Goal: Find specific page/section: Find specific page/section

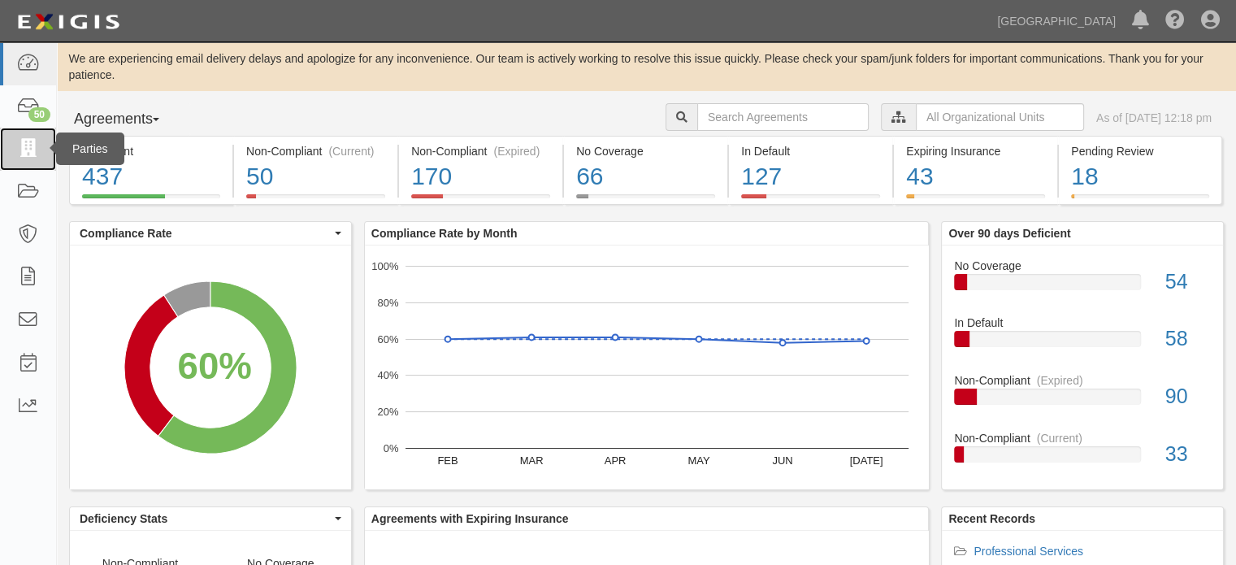
click at [41, 167] on link at bounding box center [28, 149] width 56 height 43
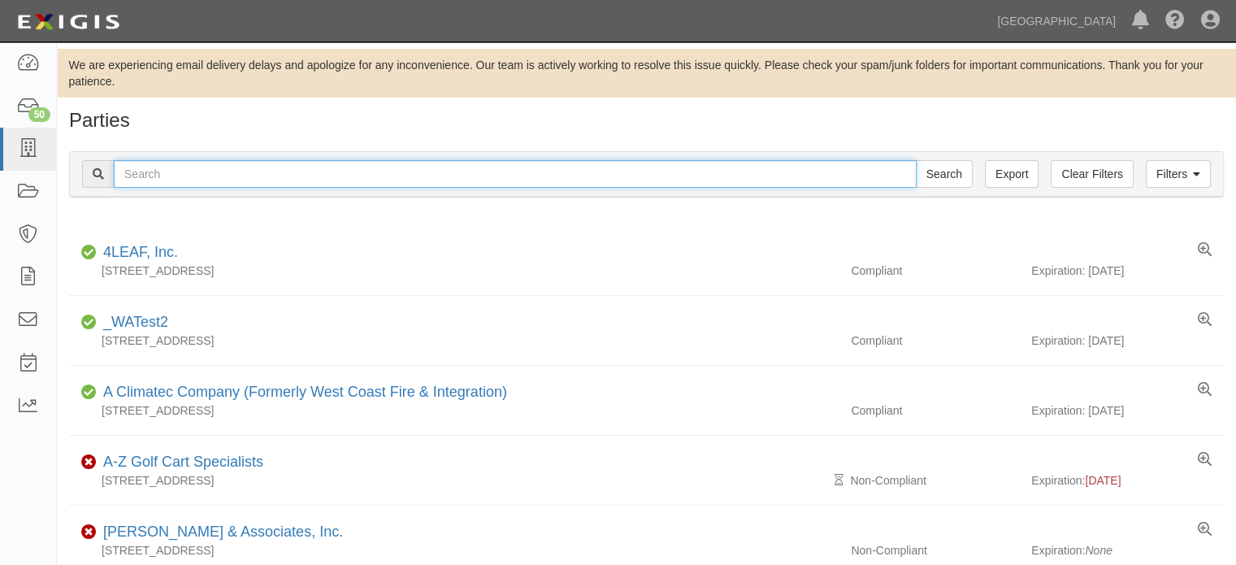
click at [559, 186] on input "text" at bounding box center [515, 174] width 803 height 28
type input "gentry"
click at [916, 160] on input "Search" at bounding box center [944, 174] width 57 height 28
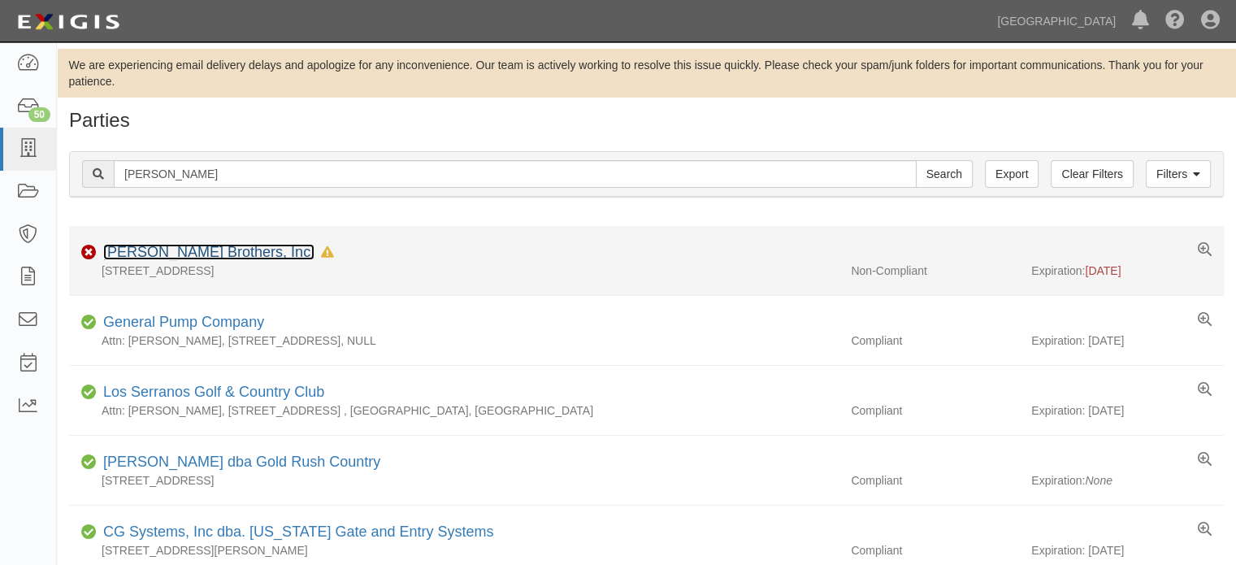
click at [195, 257] on link "[PERSON_NAME] Brothers, Inc." at bounding box center [208, 252] width 211 height 16
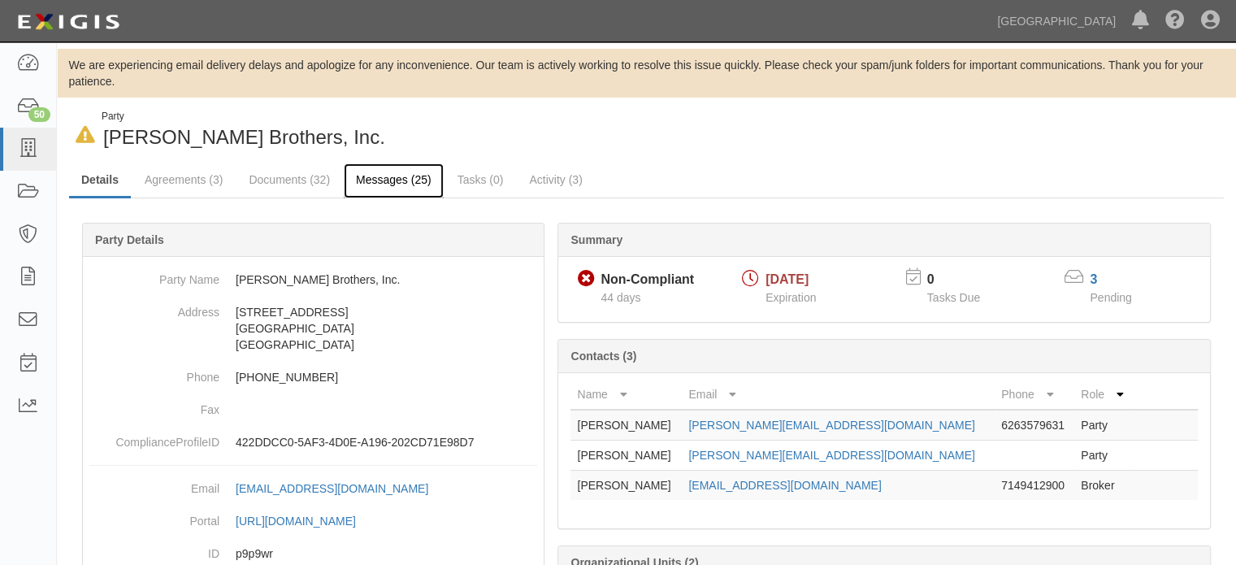
click at [417, 179] on link "Messages (25)" at bounding box center [394, 180] width 100 height 35
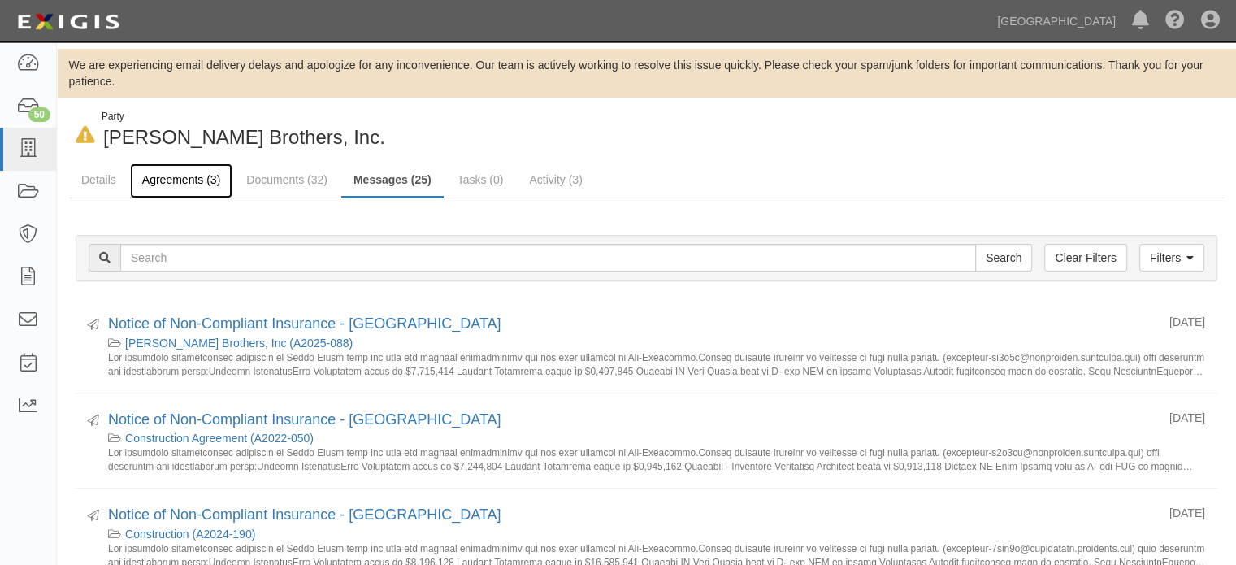
click at [208, 177] on link "Agreements (3)" at bounding box center [181, 180] width 102 height 35
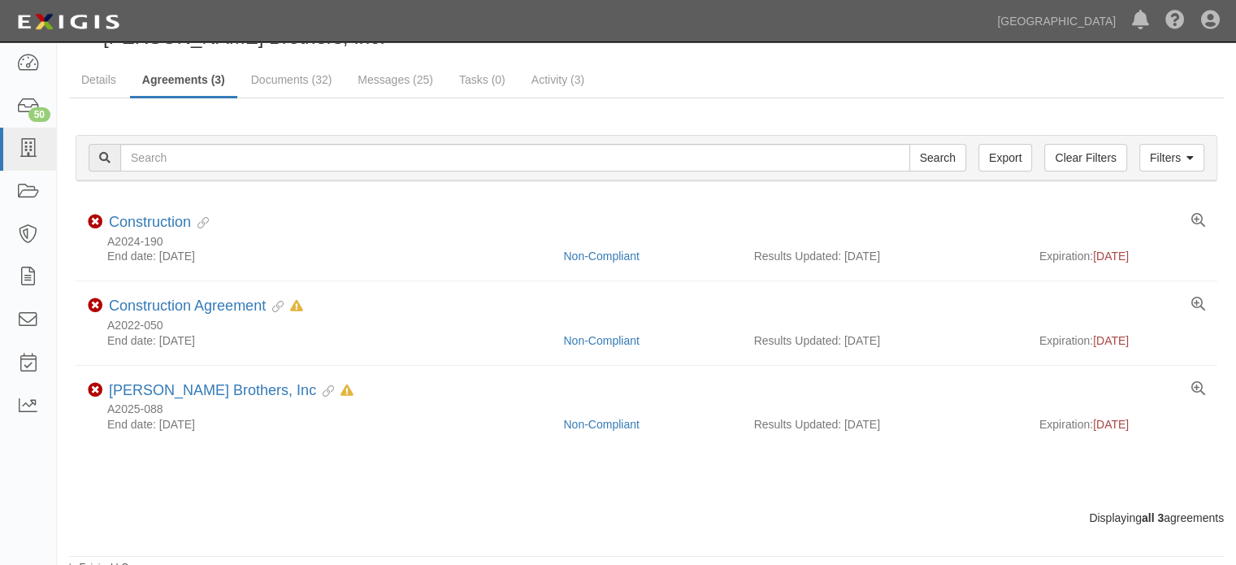
scroll to position [108, 0]
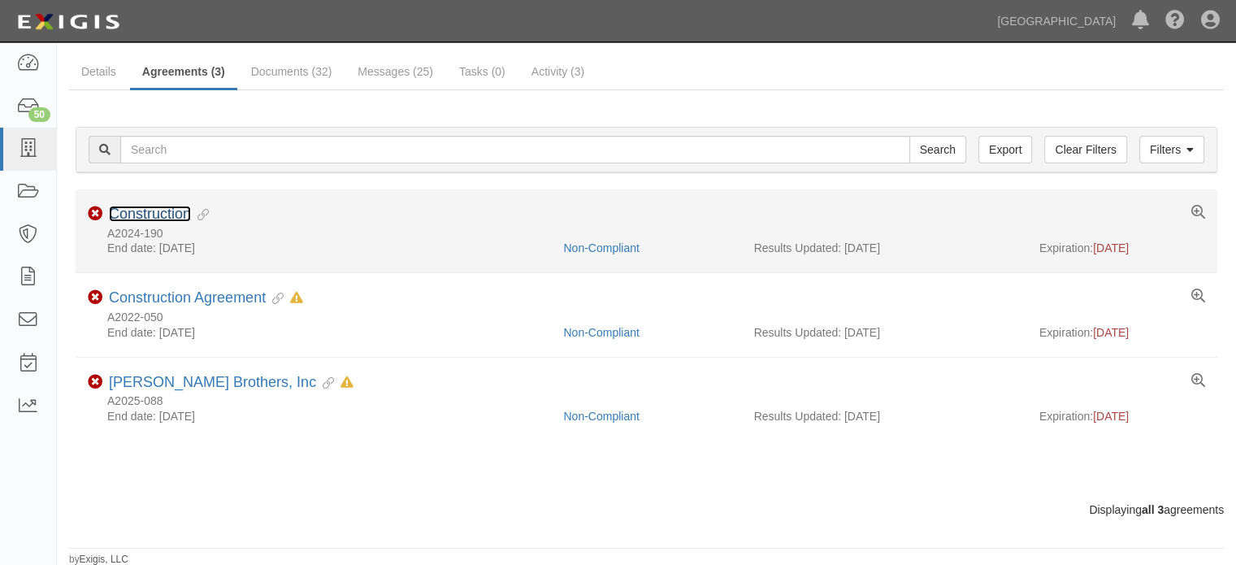
click at [165, 214] on link "Construction" at bounding box center [150, 214] width 82 height 16
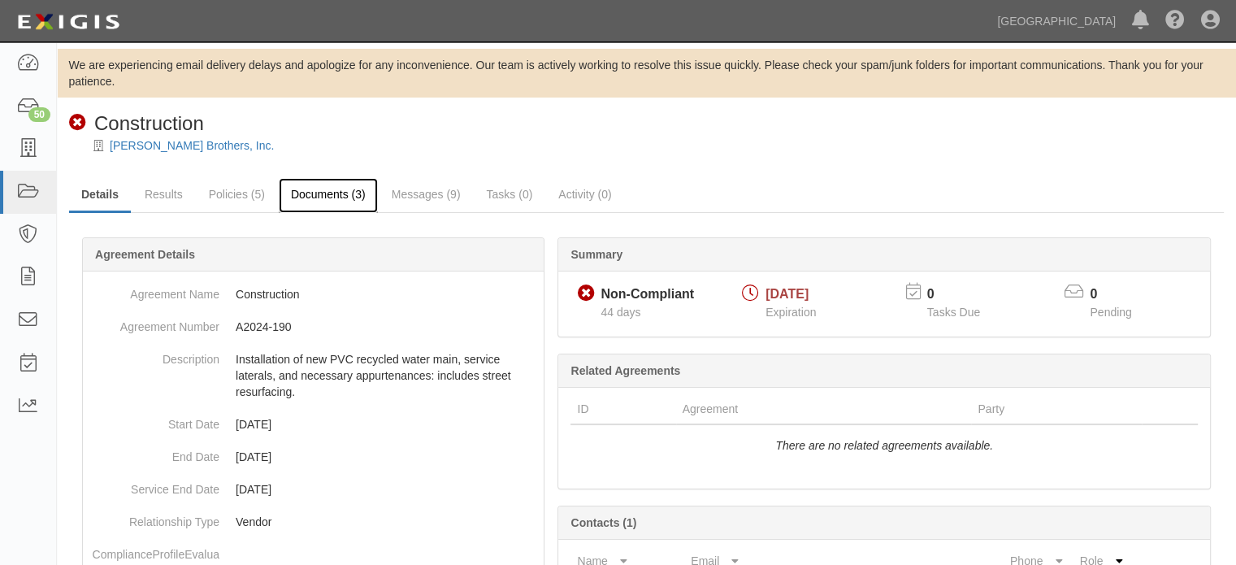
click at [304, 195] on link "Documents (3)" at bounding box center [328, 195] width 99 height 35
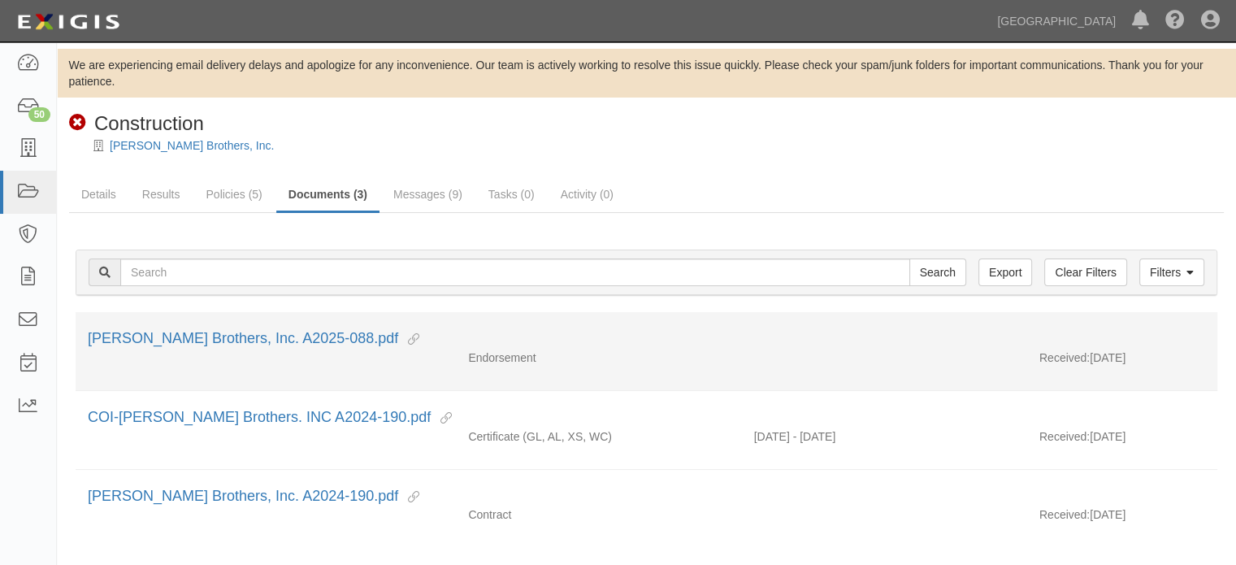
scroll to position [78, 0]
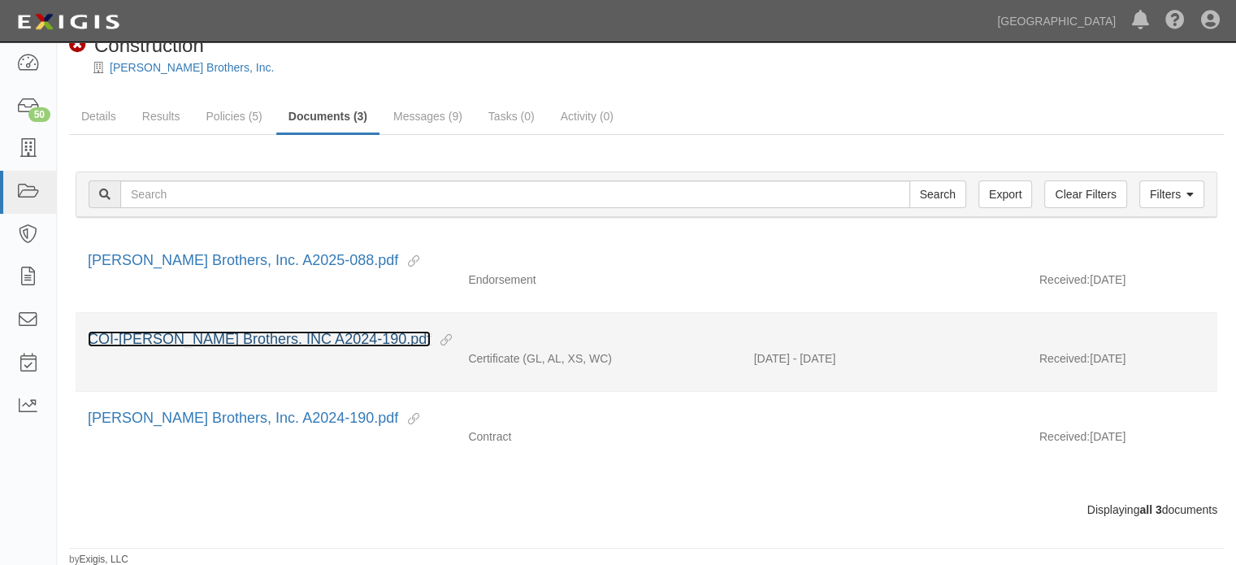
click at [271, 338] on link "COI-[PERSON_NAME] Brothers. INC A2024-190.pdf" at bounding box center [259, 339] width 343 height 16
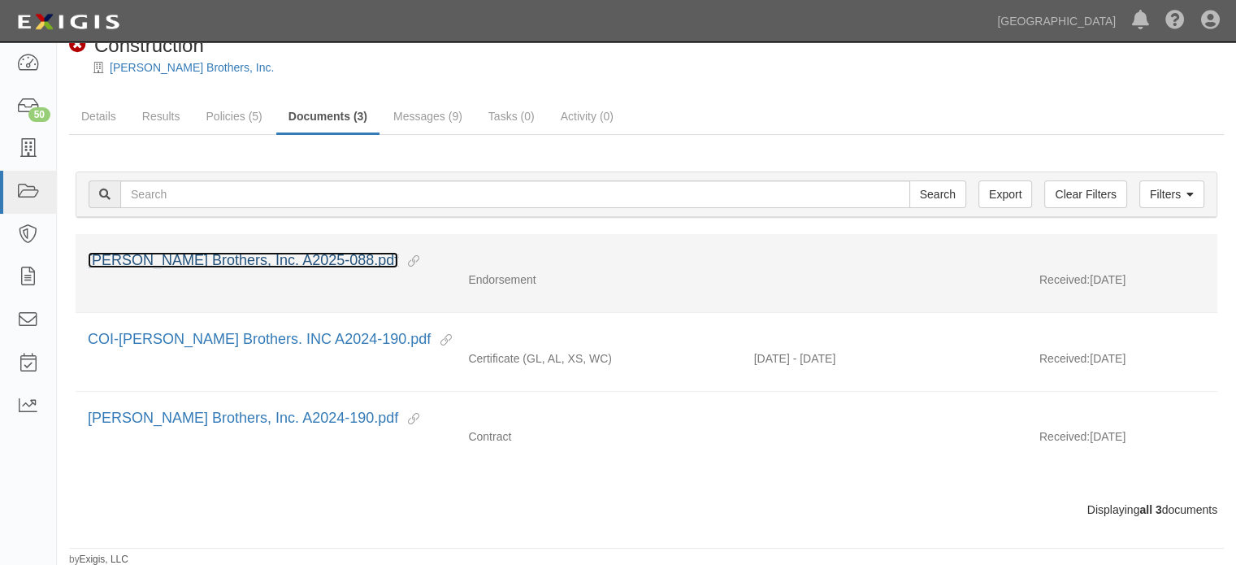
click at [266, 253] on link "[PERSON_NAME] Brothers, Inc. A2025-088.pdf" at bounding box center [243, 260] width 310 height 16
